Goal: Task Accomplishment & Management: Use online tool/utility

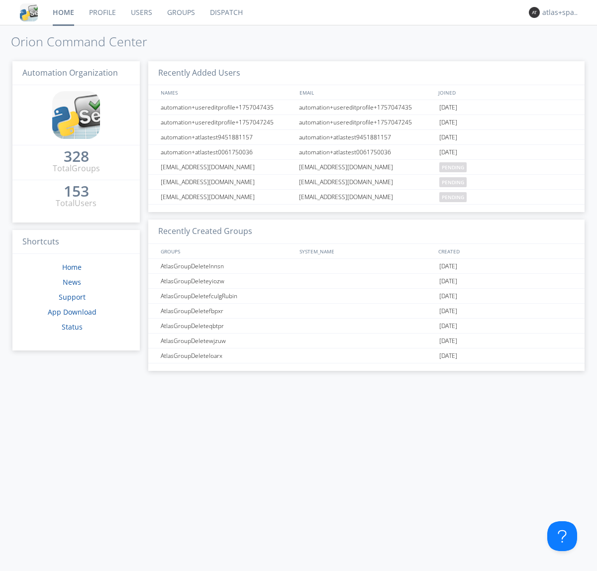
click at [225, 12] on link "Dispatch" at bounding box center [227, 12] width 48 height 25
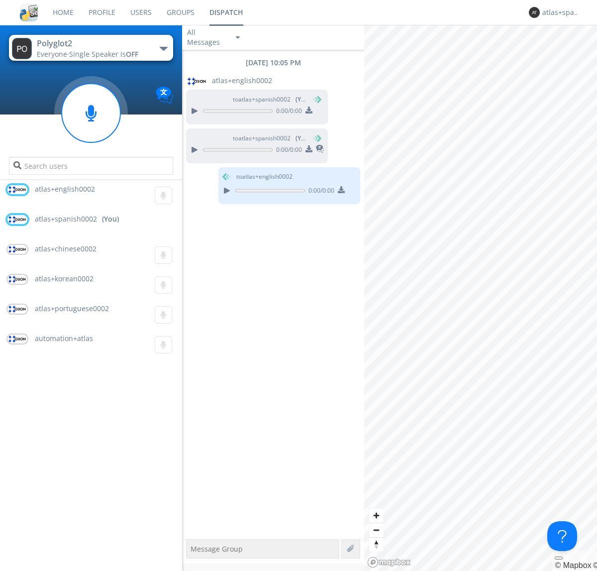
click at [163, 48] on div "button" at bounding box center [164, 49] width 8 height 4
click at [0, 0] on span "Polyglot3" at bounding box center [0, 0] width 0 height 0
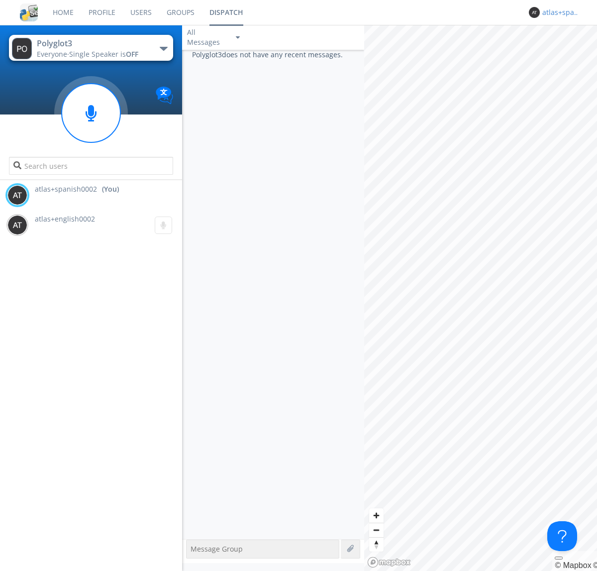
click at [558, 12] on div "atlas+spanish0002" at bounding box center [560, 12] width 37 height 10
click at [566, 52] on div "Log Out" at bounding box center [565, 53] width 51 height 18
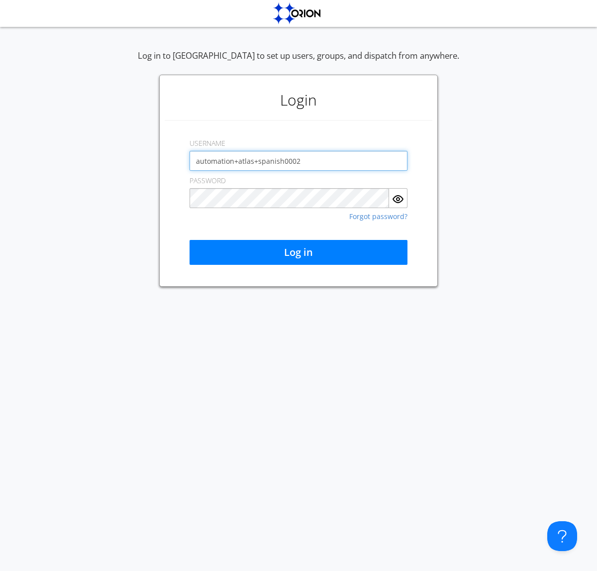
type input "automation+atlas+spanish0002"
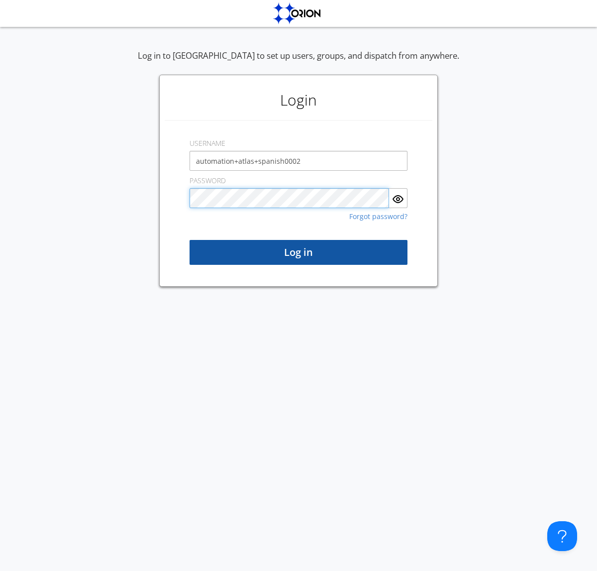
click at [299, 252] on button "Log in" at bounding box center [299, 252] width 218 height 25
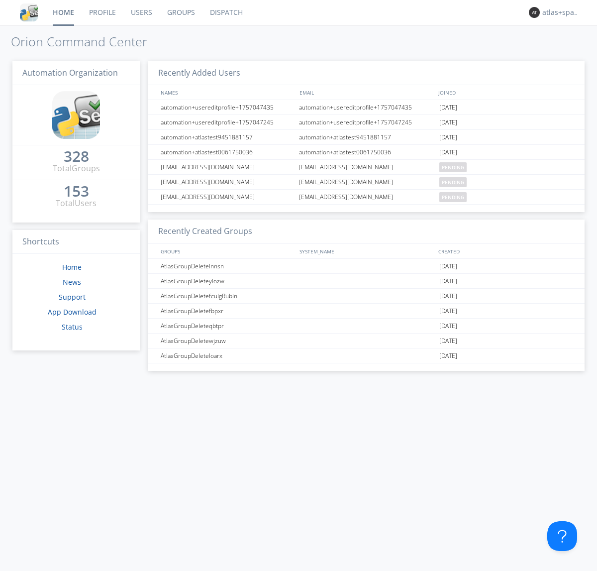
click at [225, 12] on link "Dispatch" at bounding box center [227, 12] width 48 height 25
